Goal: Task Accomplishment & Management: Check status

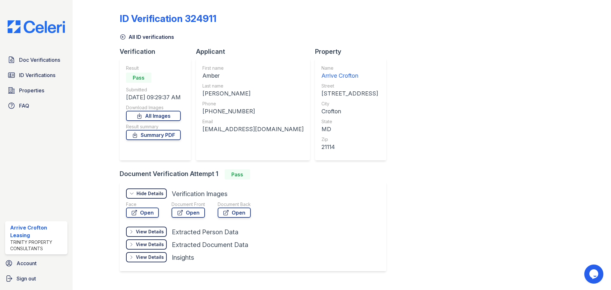
click at [125, 35] on icon at bounding box center [123, 37] width 6 height 6
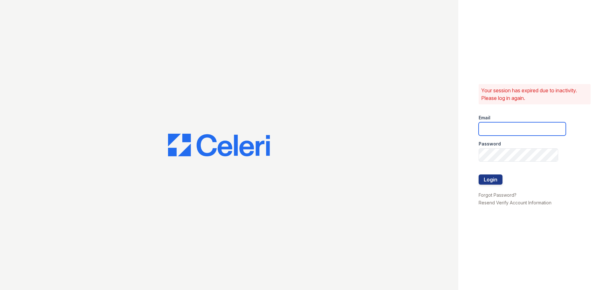
type input "[EMAIL_ADDRESS][DOMAIN_NAME]"
click at [483, 178] on button "Login" at bounding box center [491, 179] width 24 height 10
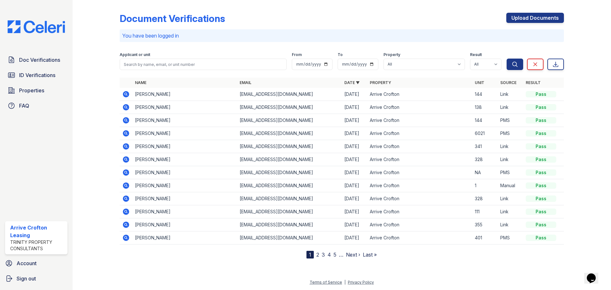
click at [126, 92] on icon at bounding box center [126, 94] width 6 height 6
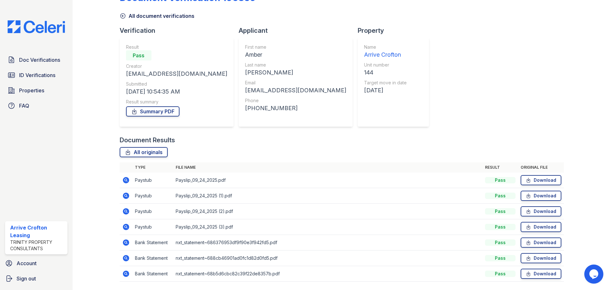
scroll to position [32, 0]
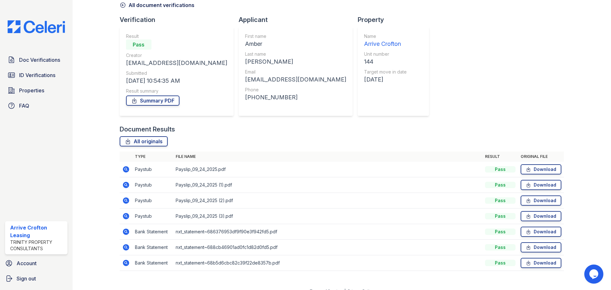
click at [246, 234] on td "nxt_statement~686376953df9f90e3f942fd5.pdf" at bounding box center [327, 232] width 309 height 16
click at [549, 235] on link "Download" at bounding box center [541, 232] width 41 height 10
click at [122, 5] on icon at bounding box center [122, 5] width 5 height 5
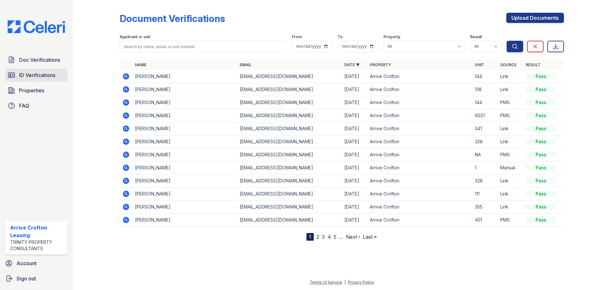
click at [30, 72] on span "ID Verifications" at bounding box center [37, 75] width 36 height 8
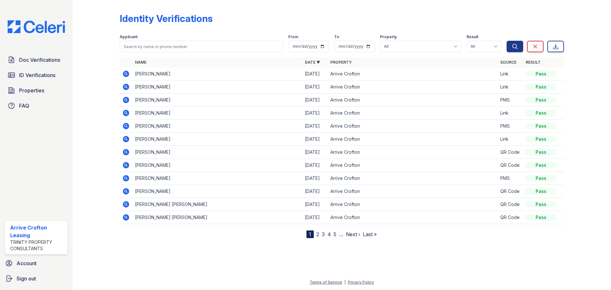
click at [118, 74] on div at bounding box center [101, 121] width 37 height 236
click at [123, 75] on icon at bounding box center [126, 74] width 6 height 6
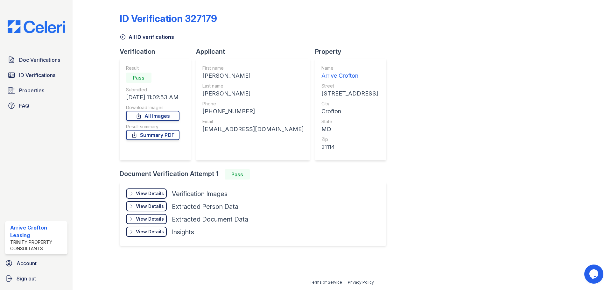
click at [144, 195] on div "View Details" at bounding box center [150, 193] width 28 height 6
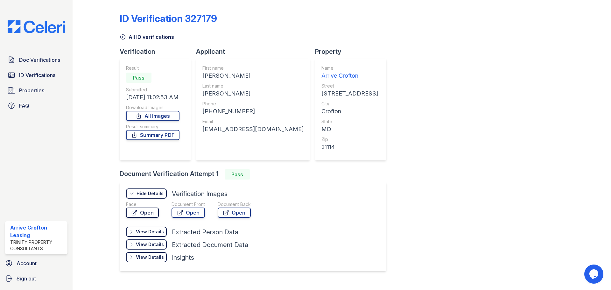
click at [150, 215] on link "Open" at bounding box center [142, 213] width 33 height 10
click at [195, 216] on link "Open" at bounding box center [188, 213] width 33 height 10
click at [120, 34] on icon at bounding box center [123, 37] width 6 height 6
